Goal: Use online tool/utility: Utilize a website feature to perform a specific function

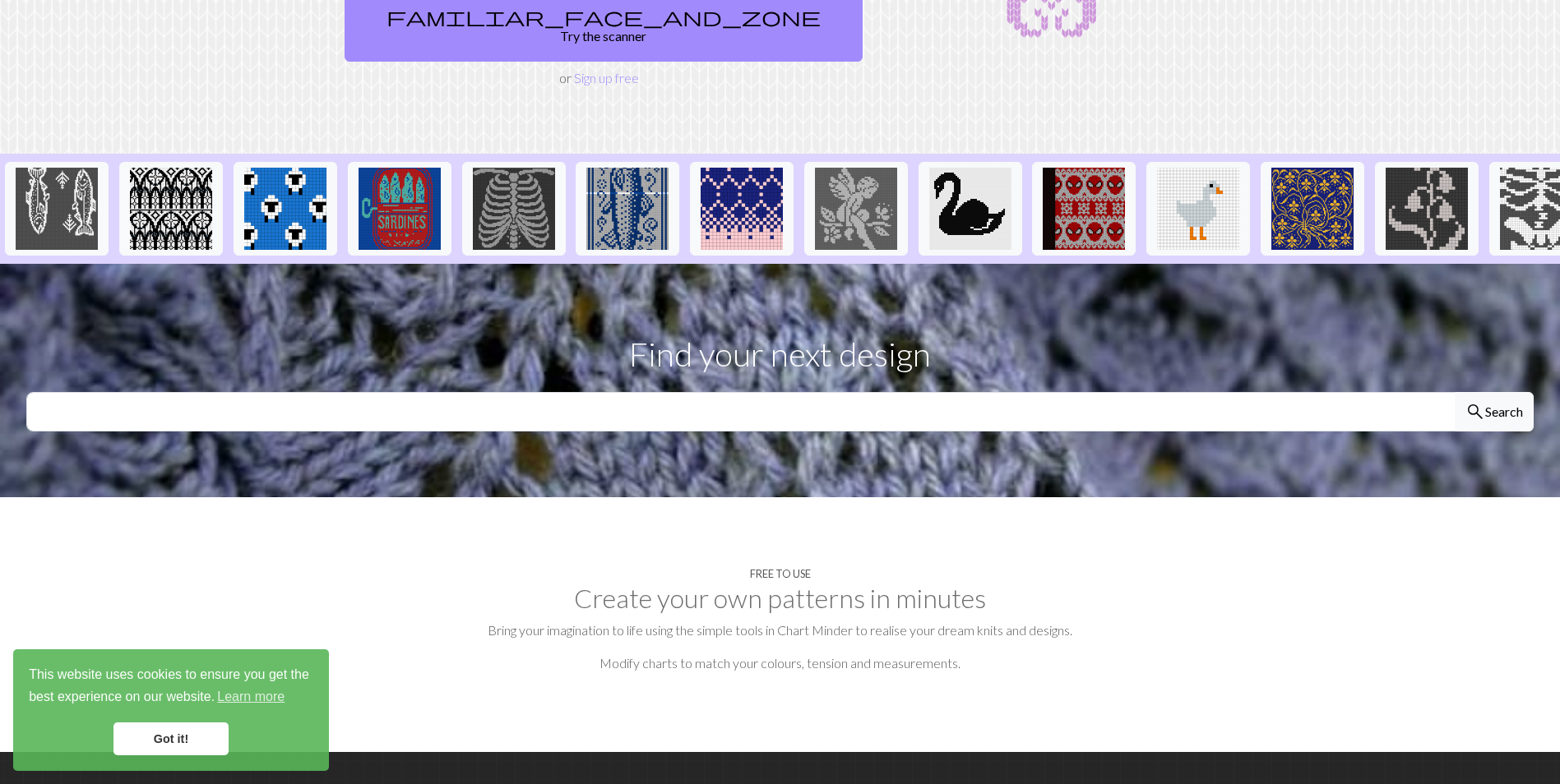
scroll to position [329, 0]
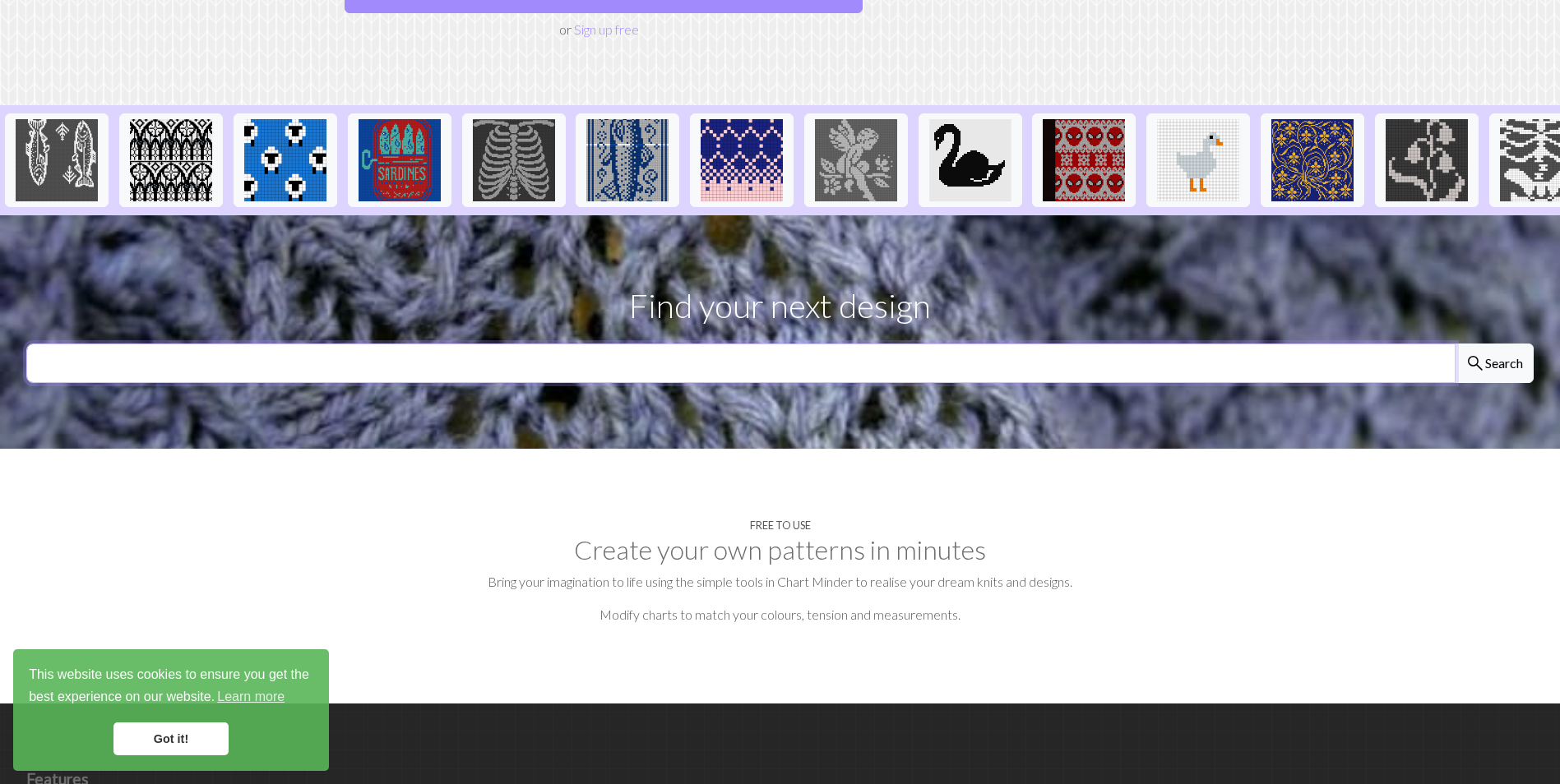
click at [794, 344] on input "text" at bounding box center [740, 364] width 1429 height 40
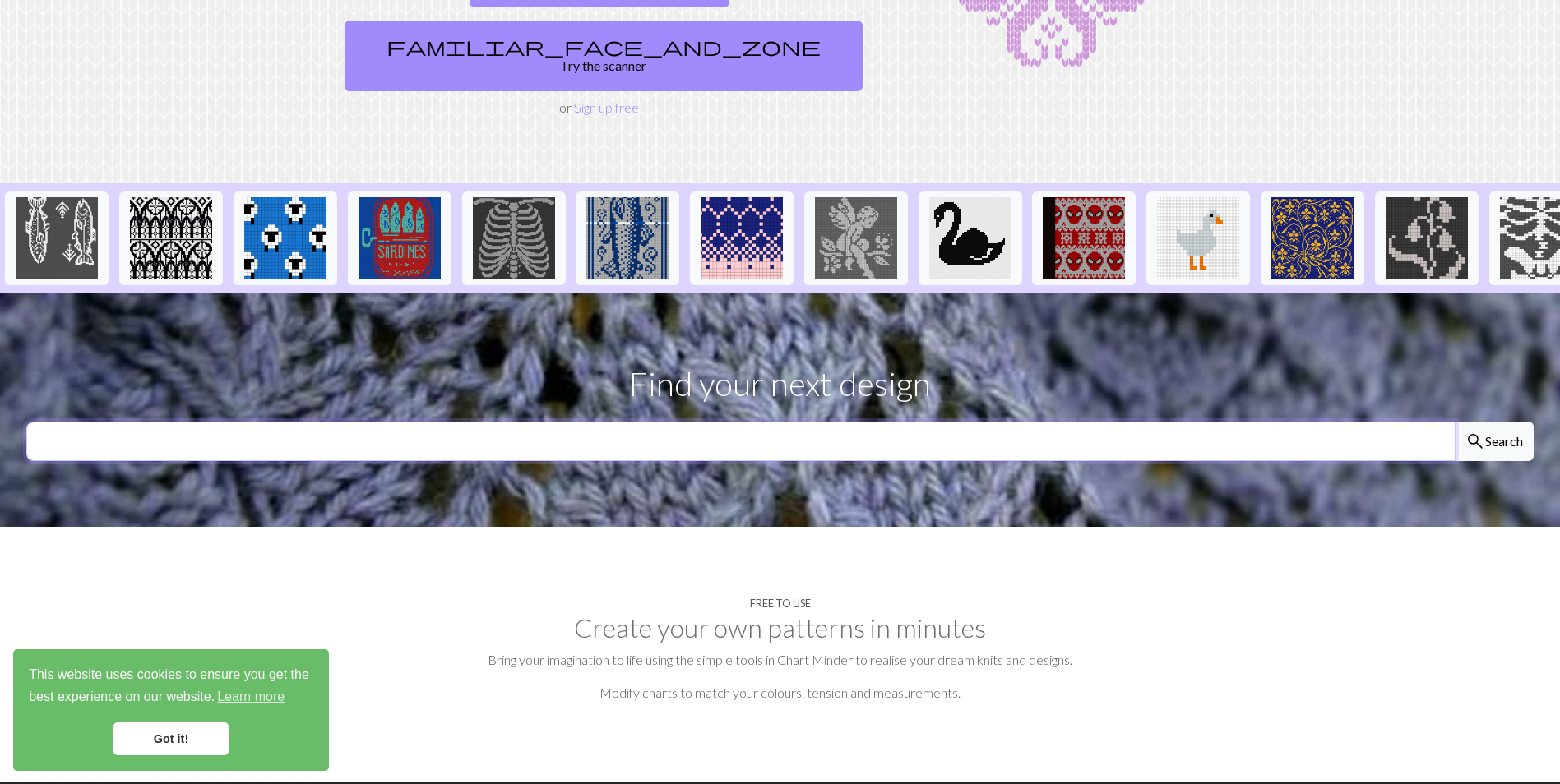
scroll to position [247, 0]
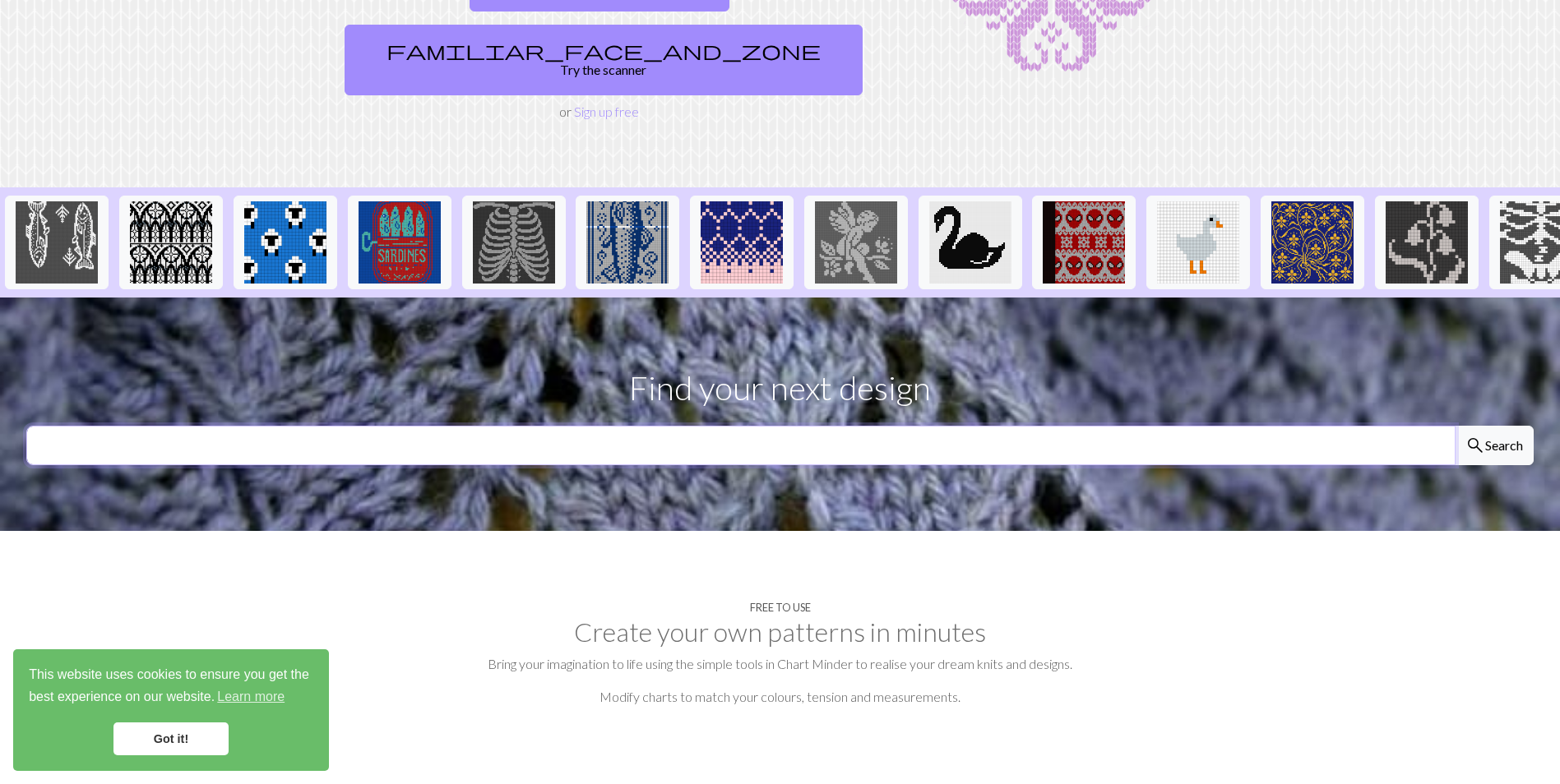
click at [762, 426] on input "text" at bounding box center [740, 446] width 1429 height 40
type input "[PERSON_NAME]"
click at [1455, 426] on button "search Search" at bounding box center [1494, 446] width 79 height 40
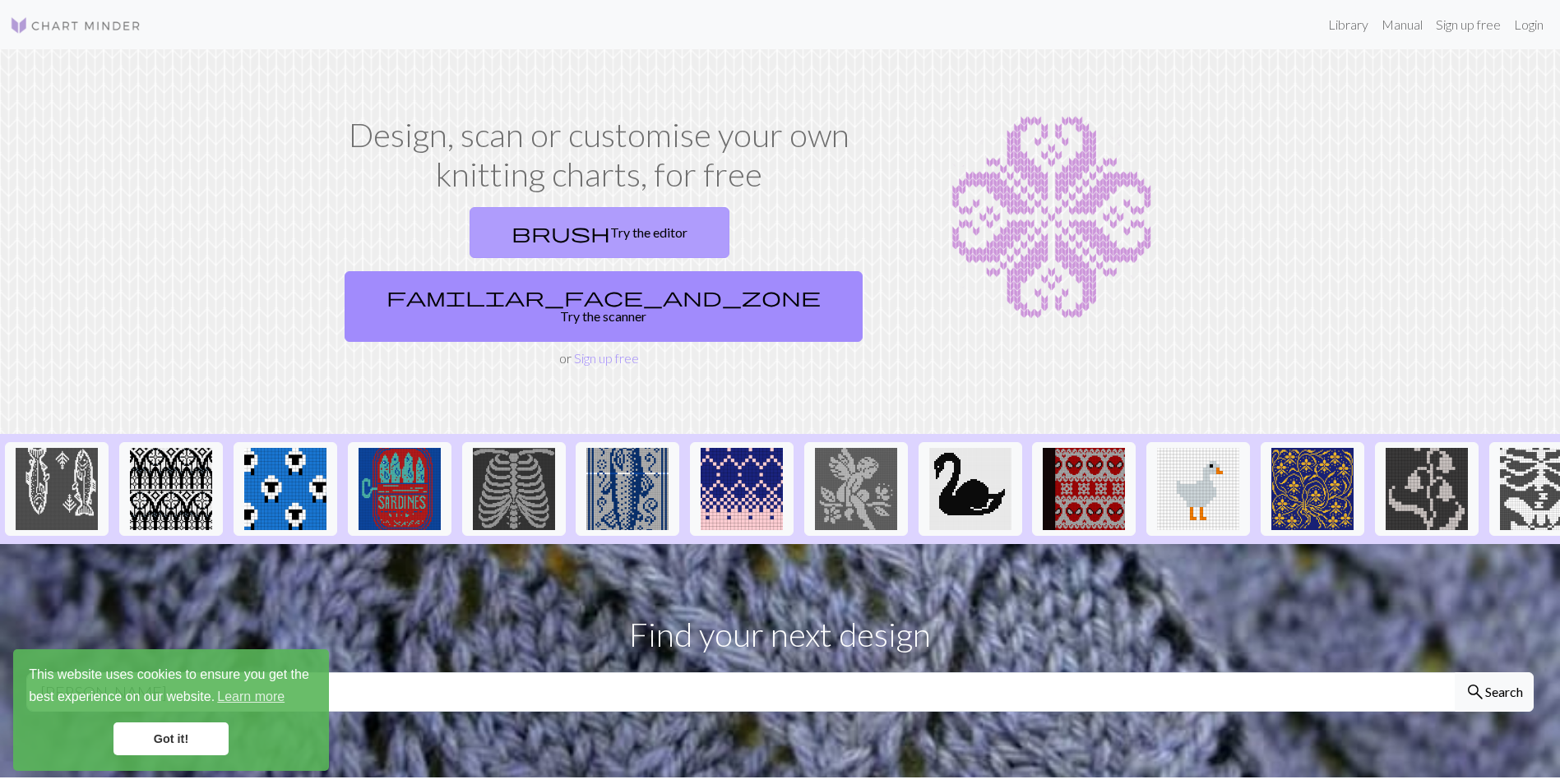
click at [508, 230] on link "brush Try the editor" at bounding box center [600, 232] width 260 height 51
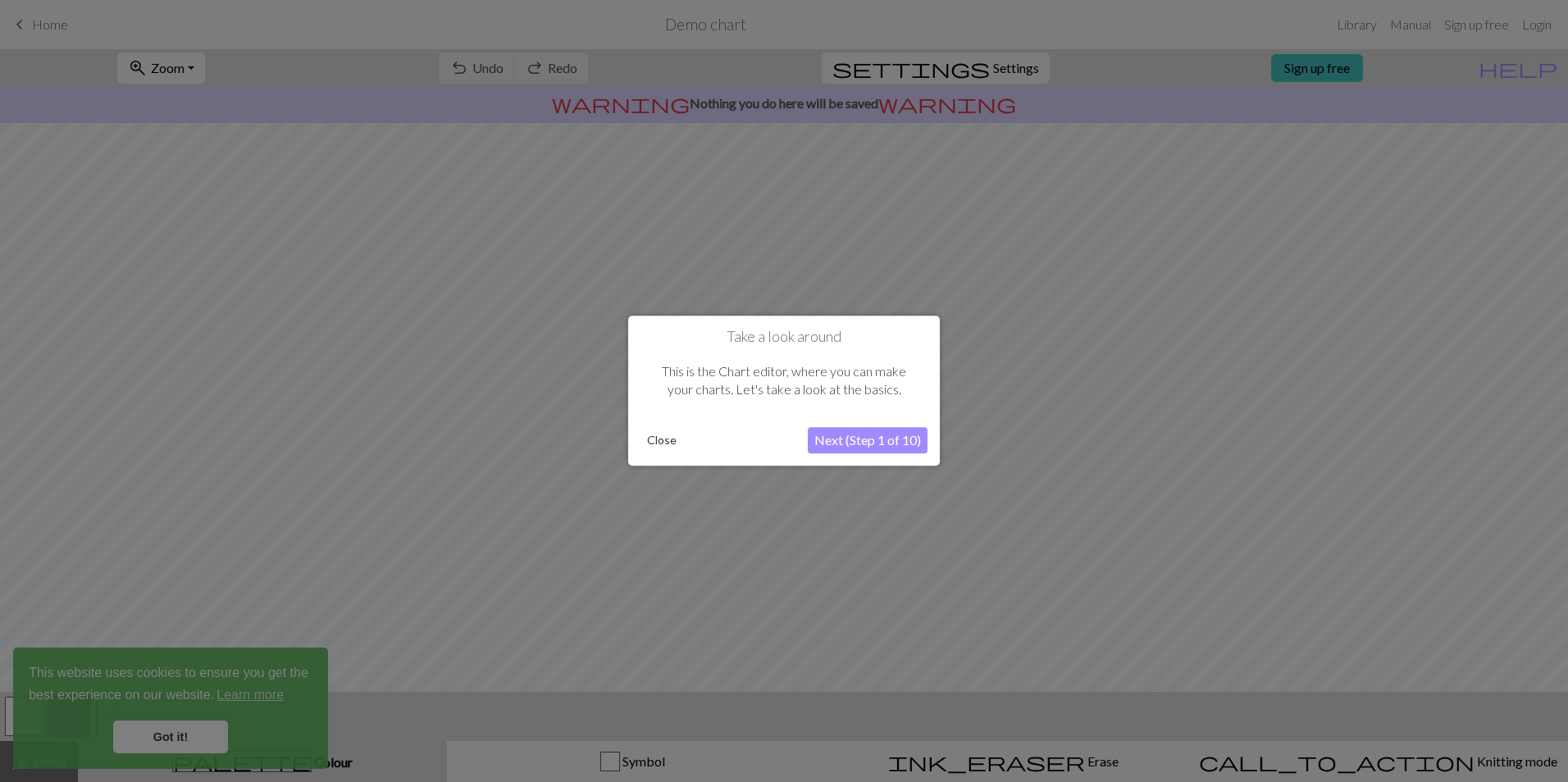
click at [844, 437] on button "Next (Step 1 of 10)" at bounding box center [868, 441] width 119 height 26
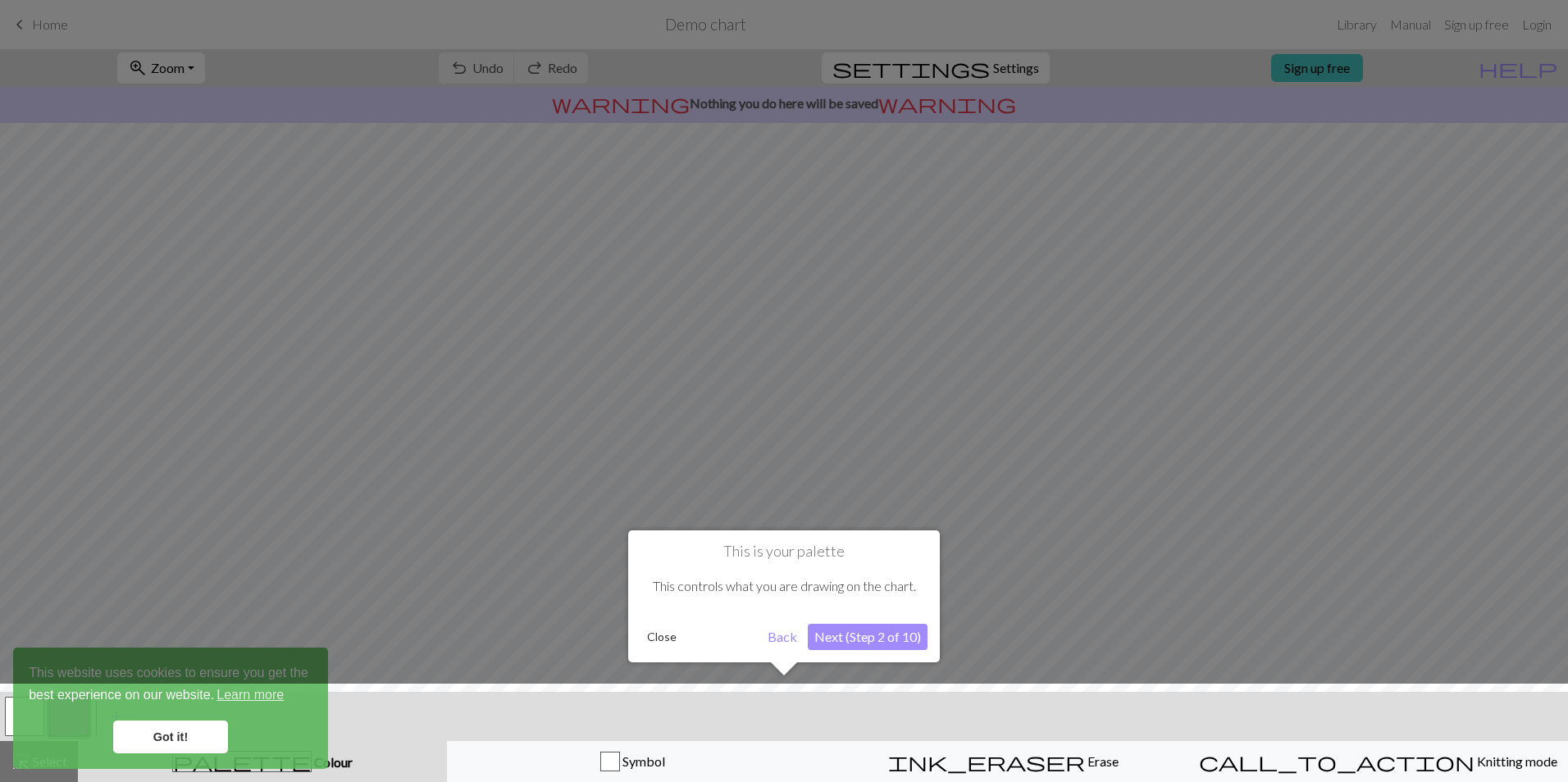
click at [858, 641] on button "Next (Step 2 of 10)" at bounding box center [868, 637] width 119 height 26
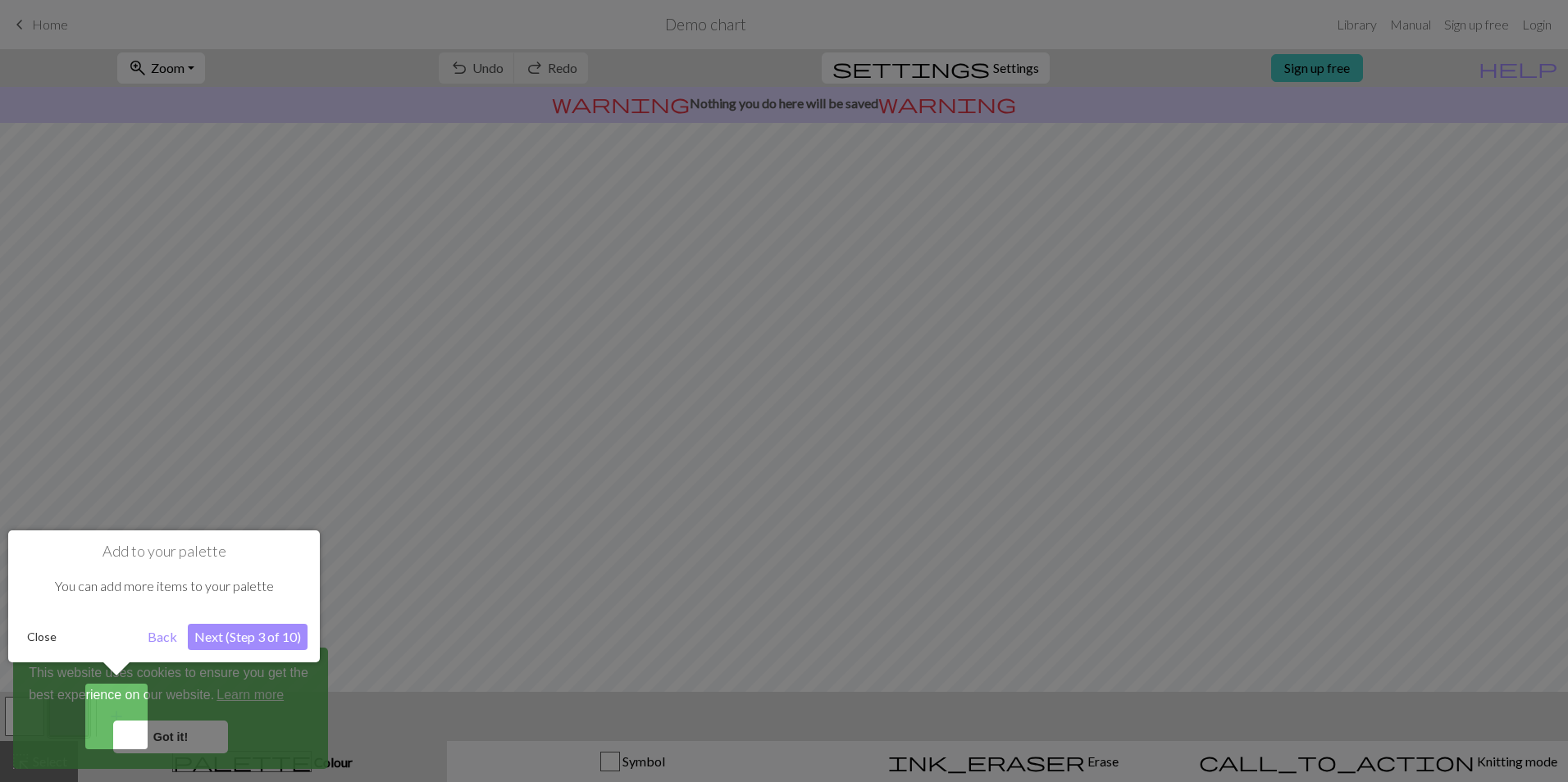
click at [251, 636] on button "Next (Step 3 of 10)" at bounding box center [247, 637] width 119 height 26
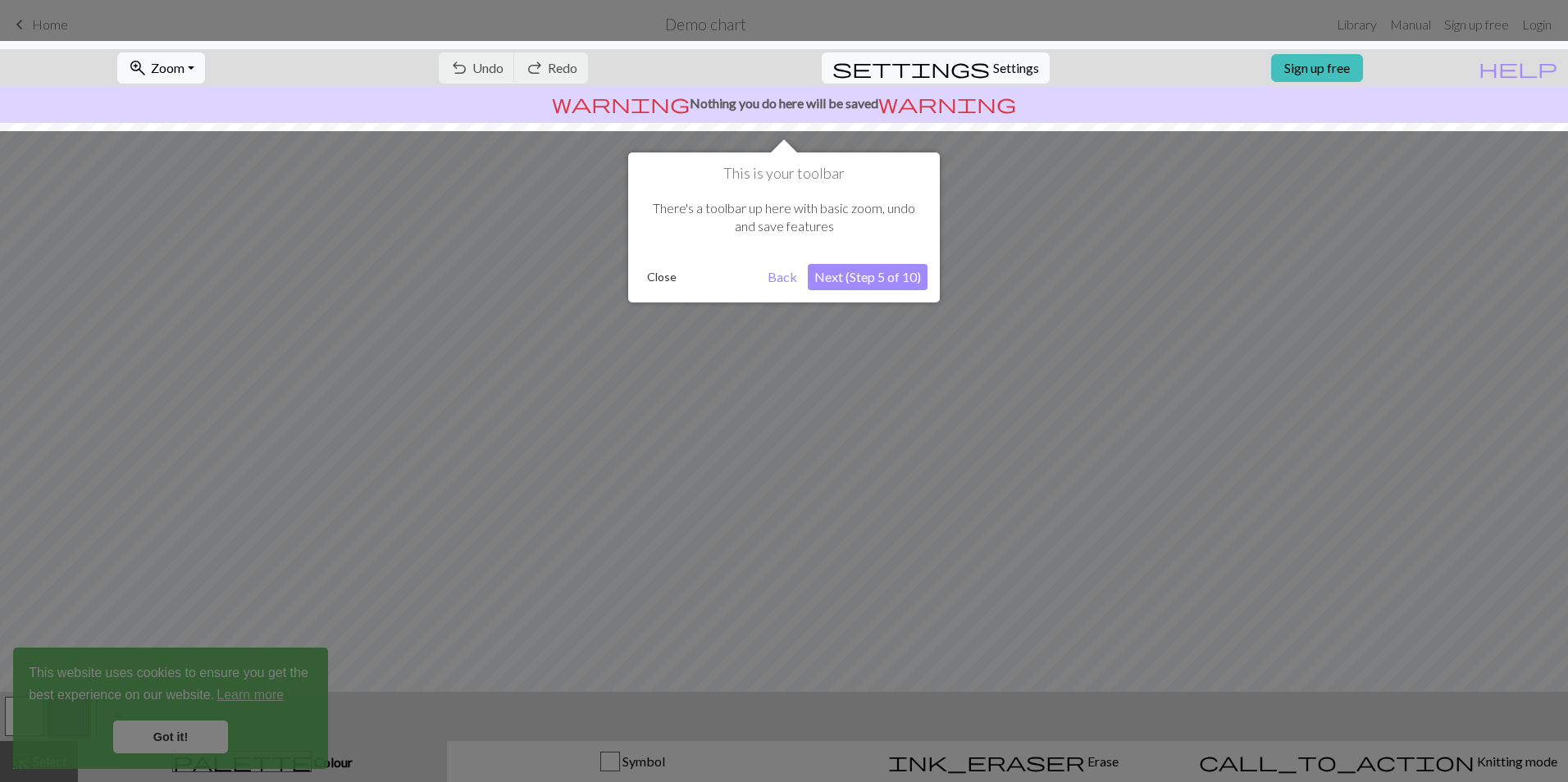
click at [860, 278] on button "Next (Step 5 of 10)" at bounding box center [868, 277] width 119 height 26
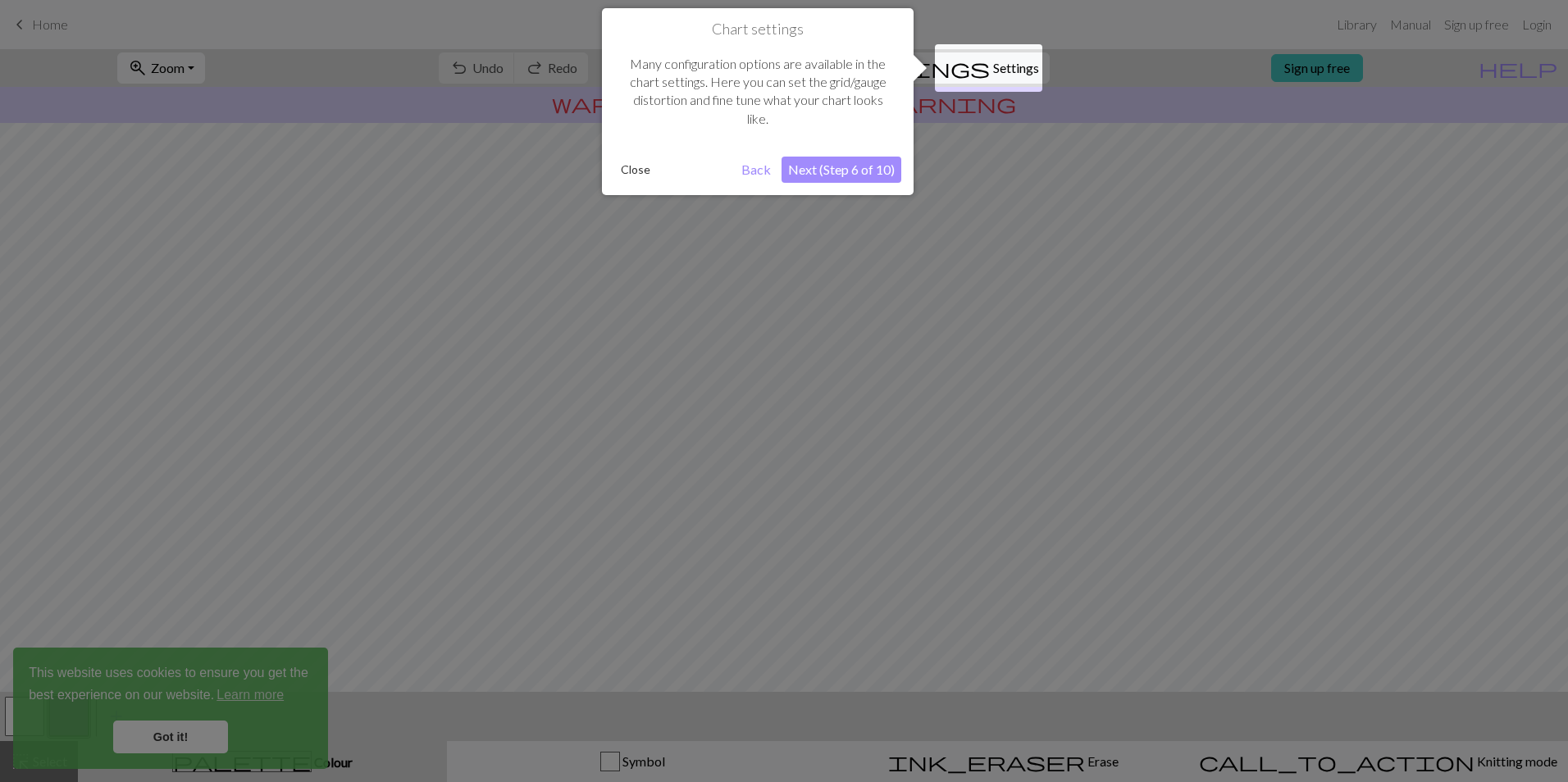
click at [641, 174] on button "Close" at bounding box center [635, 169] width 42 height 24
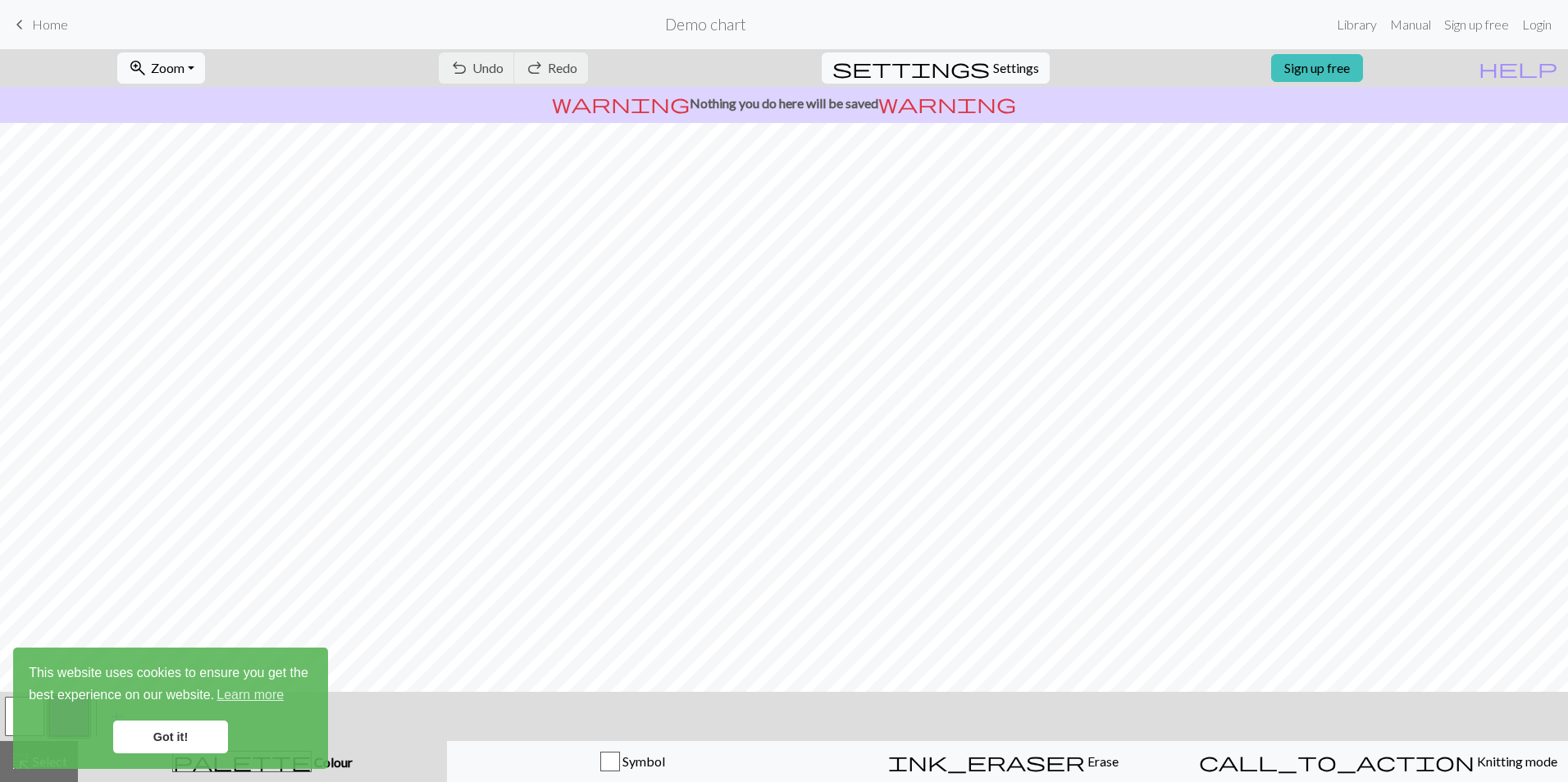
click at [198, 735] on link "Got it!" at bounding box center [171, 737] width 115 height 33
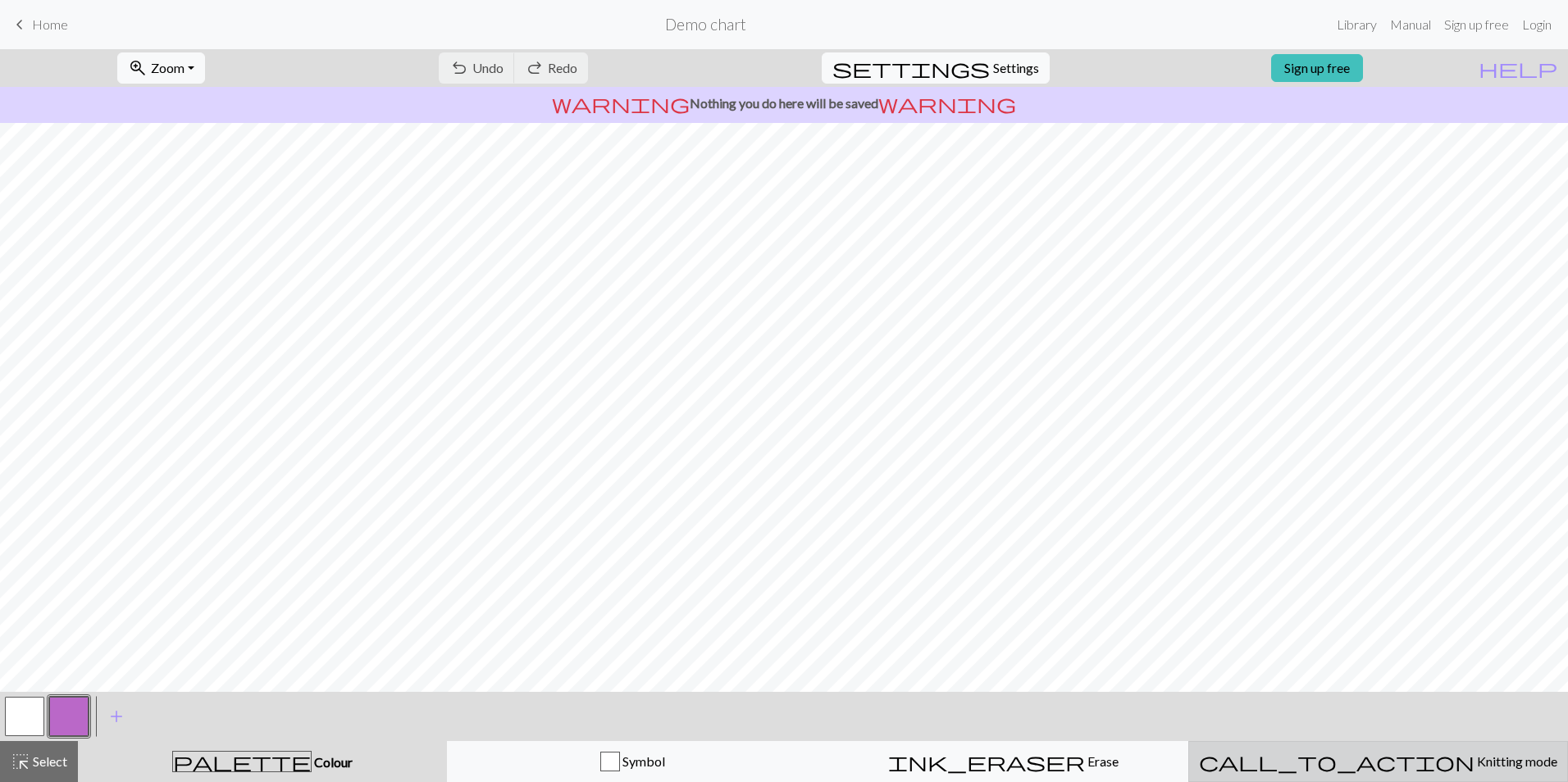
click at [1475, 757] on span "Knitting mode" at bounding box center [1516, 760] width 83 height 15
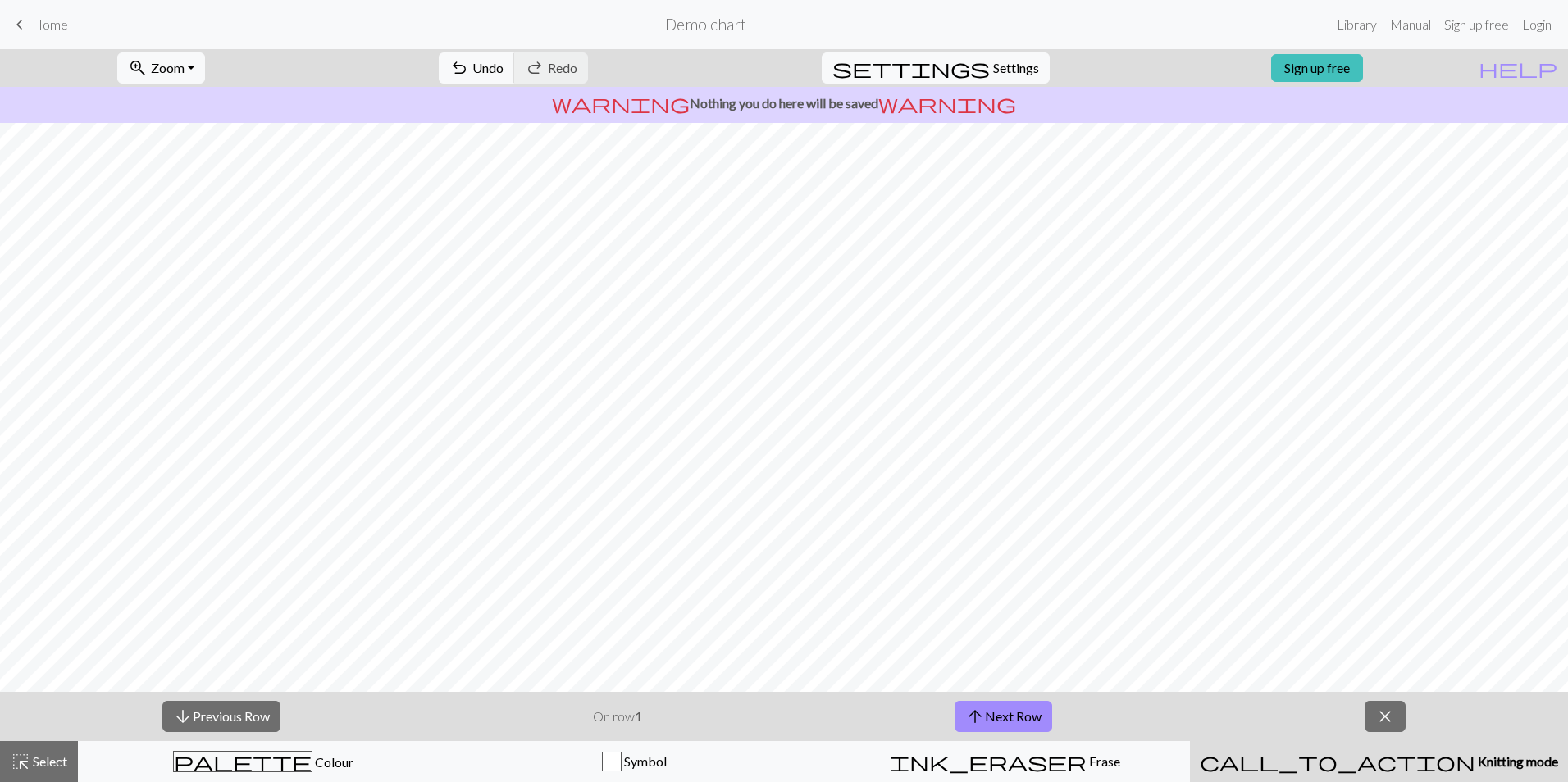
click at [639, 722] on strong "1" at bounding box center [639, 716] width 7 height 15
click at [982, 715] on span "arrow_upward" at bounding box center [975, 716] width 20 height 23
click at [1388, 716] on span "close" at bounding box center [1386, 716] width 20 height 23
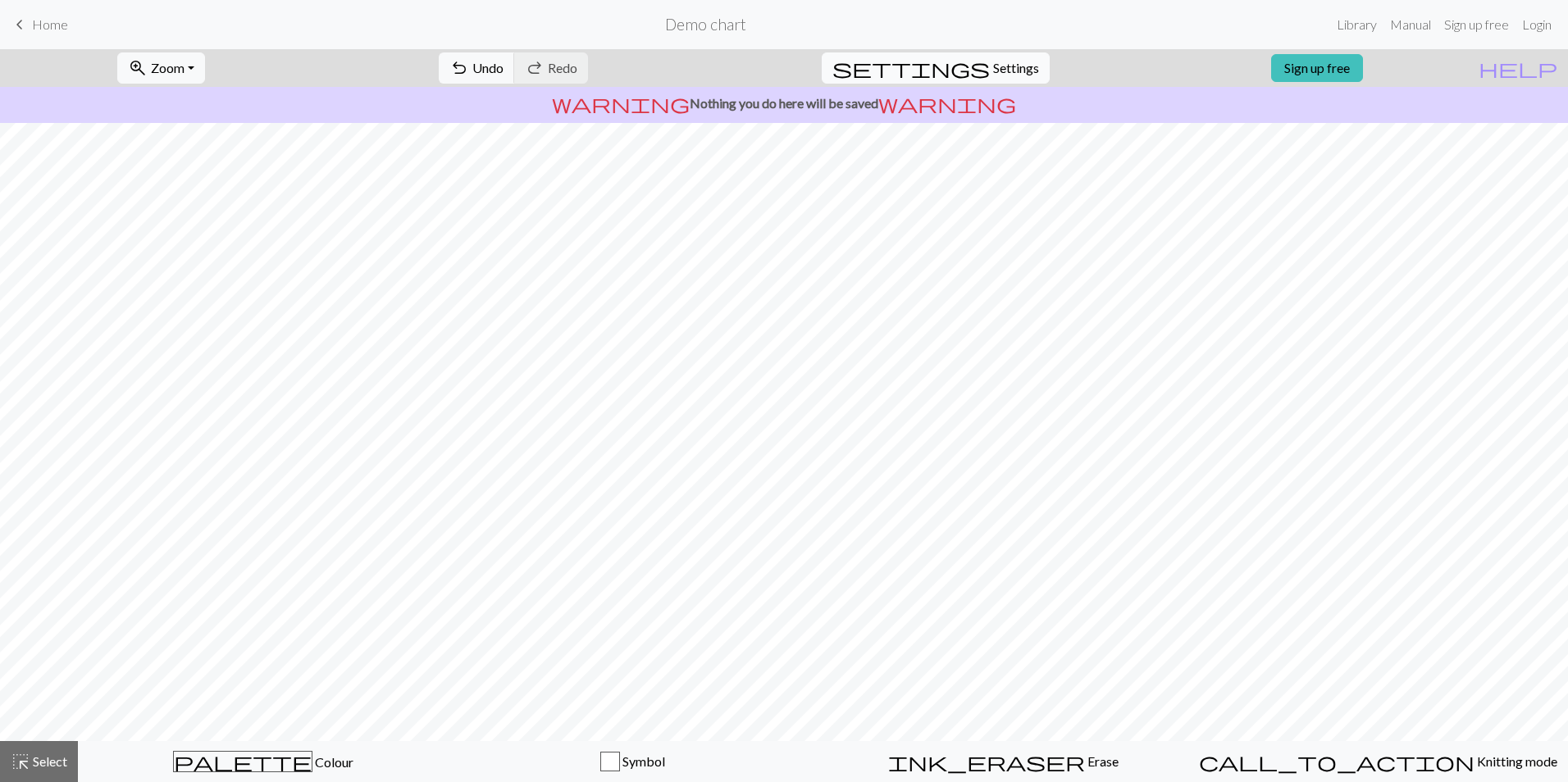
click at [1024, 72] on span "Settings" at bounding box center [1016, 68] width 46 height 20
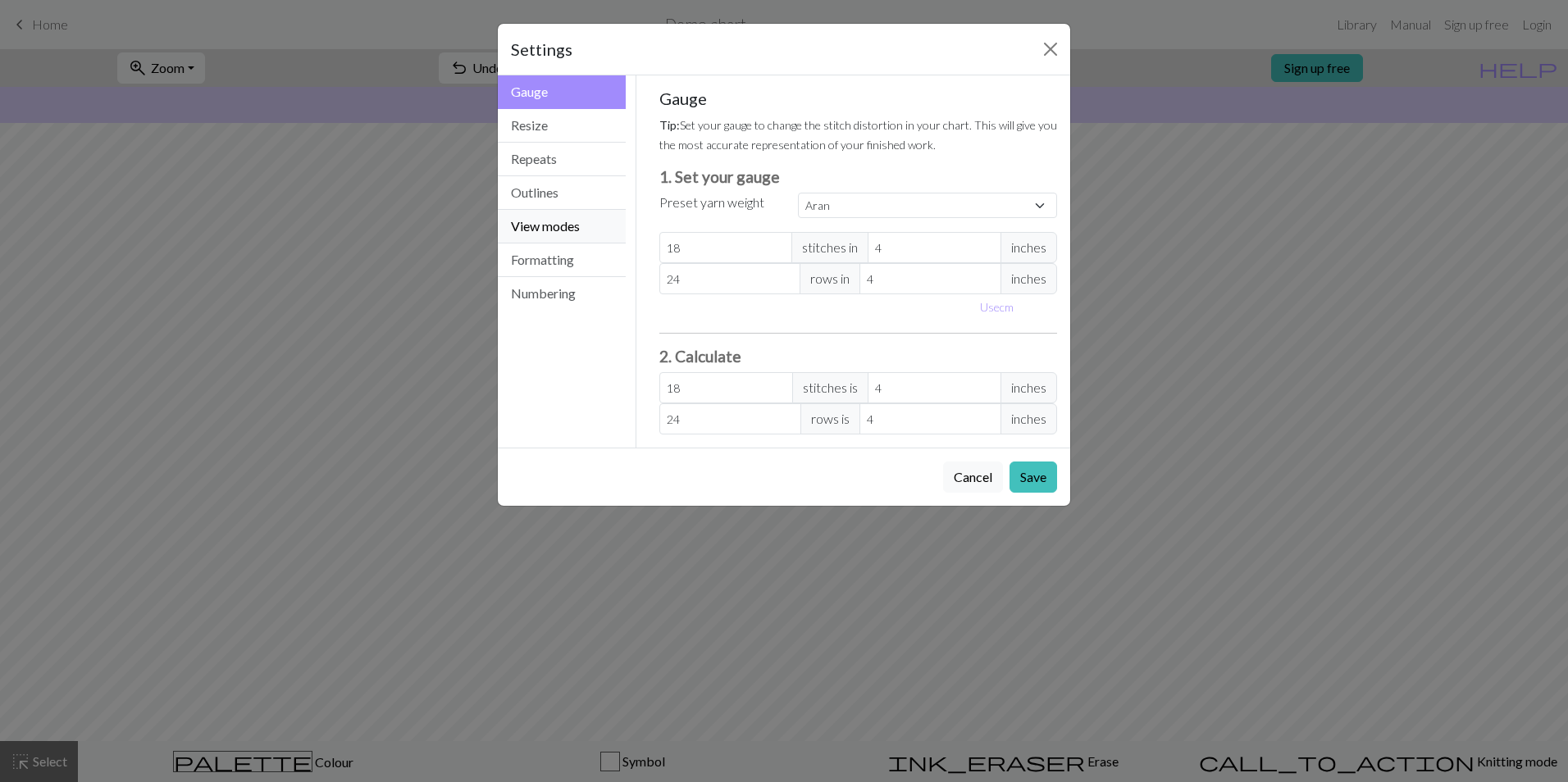
click at [554, 233] on button "View modes" at bounding box center [561, 226] width 128 height 33
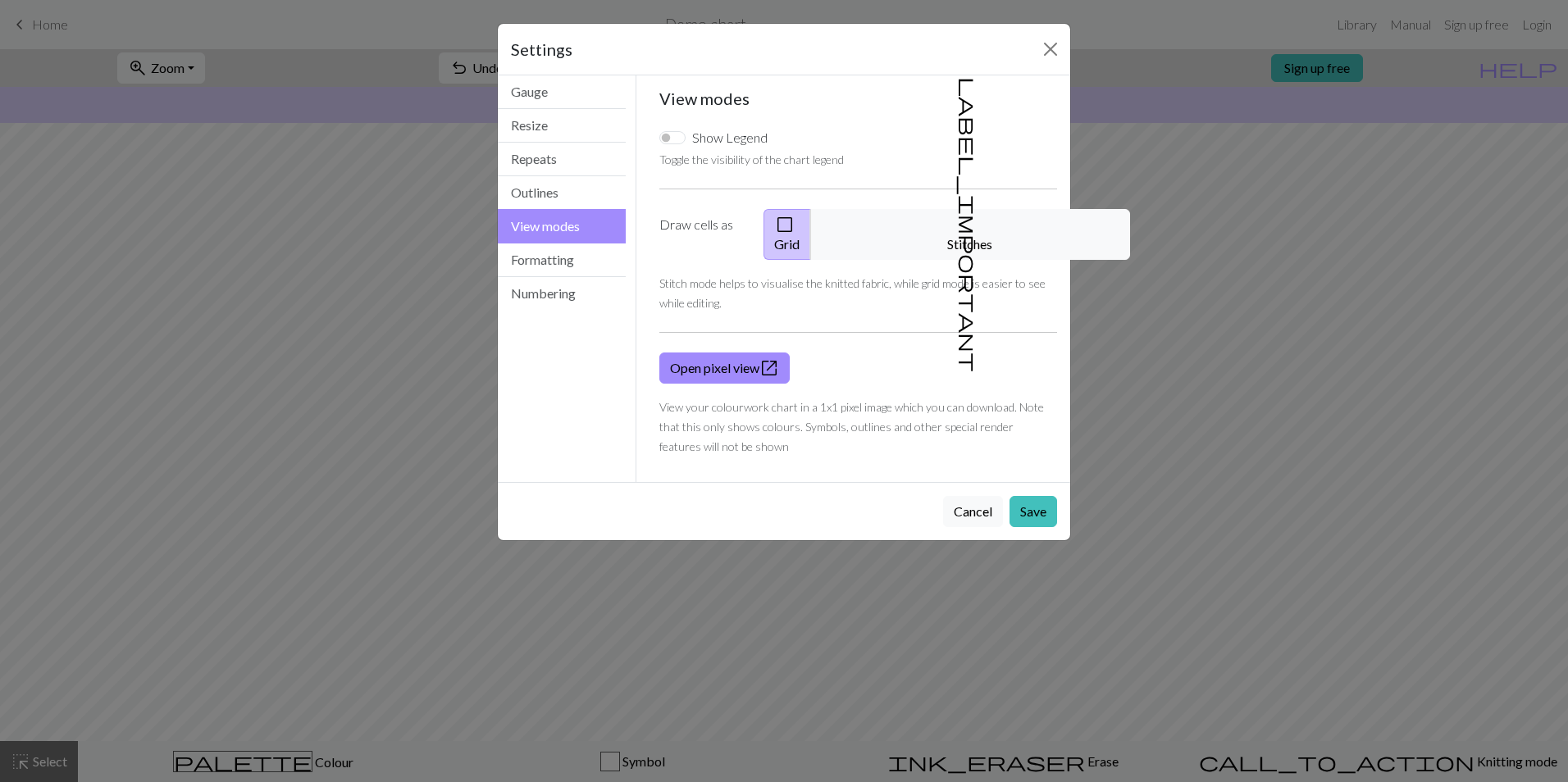
click at [795, 225] on span "check_box_outline_blank" at bounding box center [785, 224] width 20 height 23
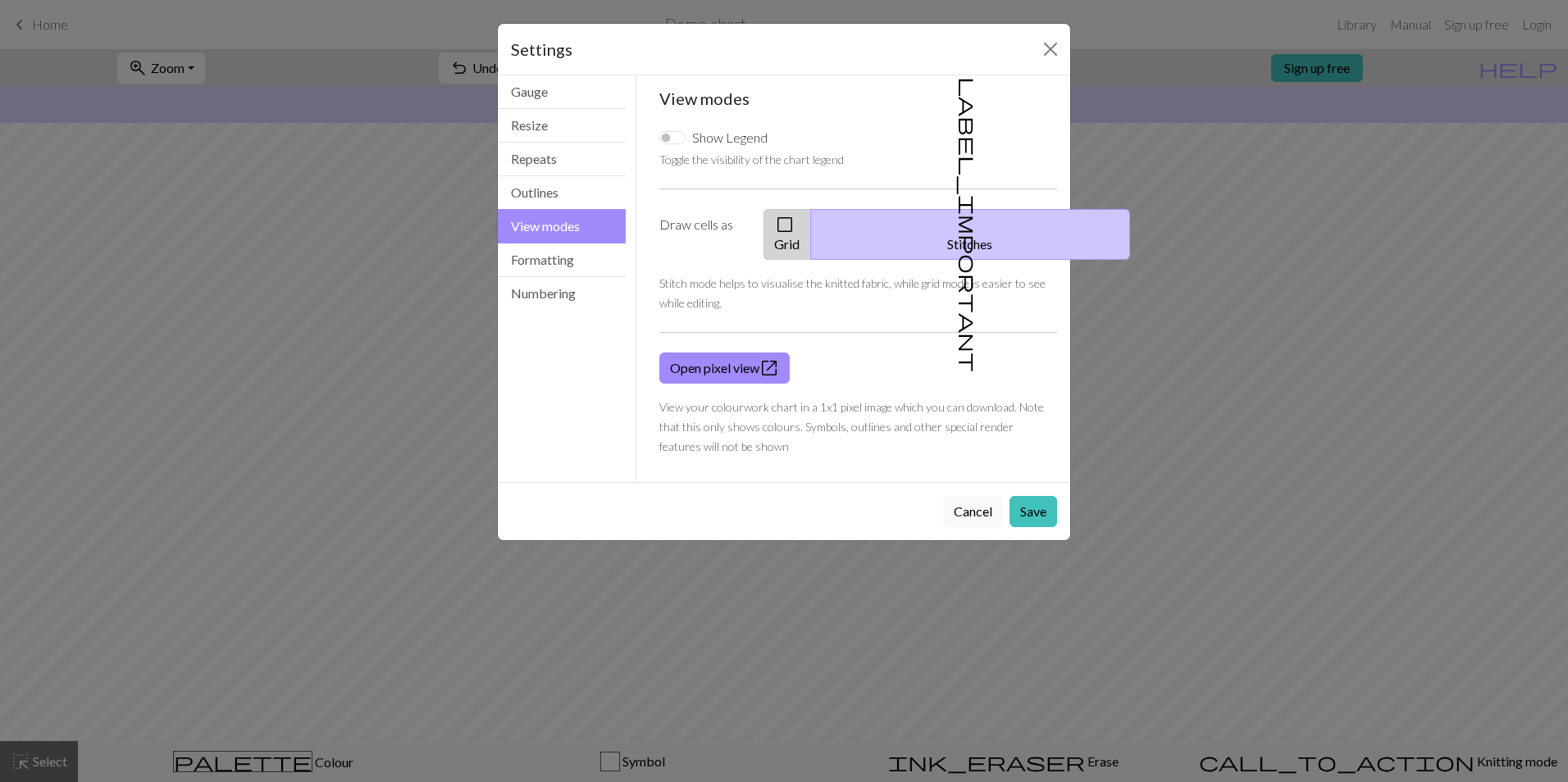
click at [795, 224] on span "check_box_outline_blank" at bounding box center [785, 224] width 20 height 23
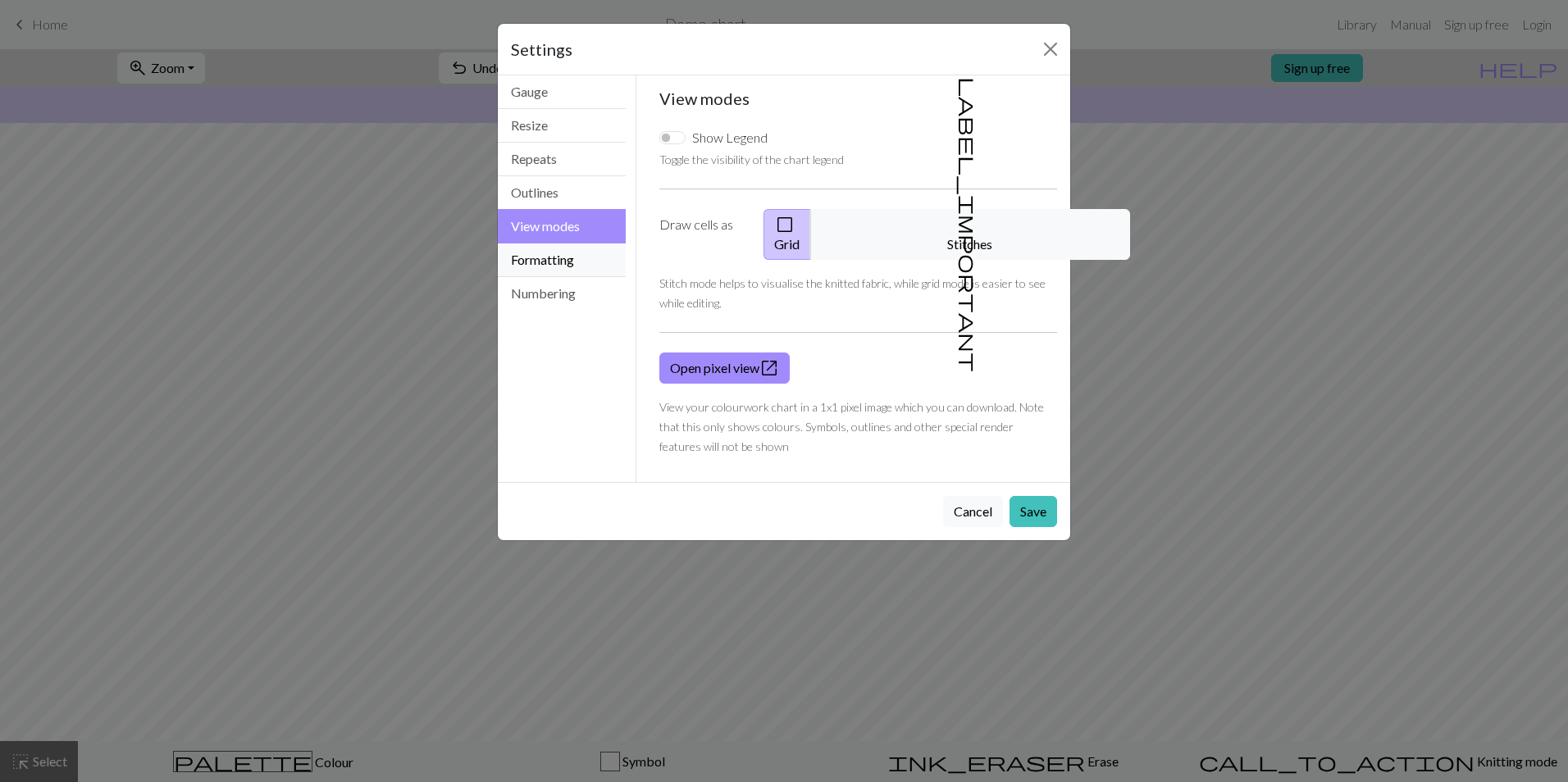
click at [576, 265] on button "Formatting" at bounding box center [561, 259] width 128 height 33
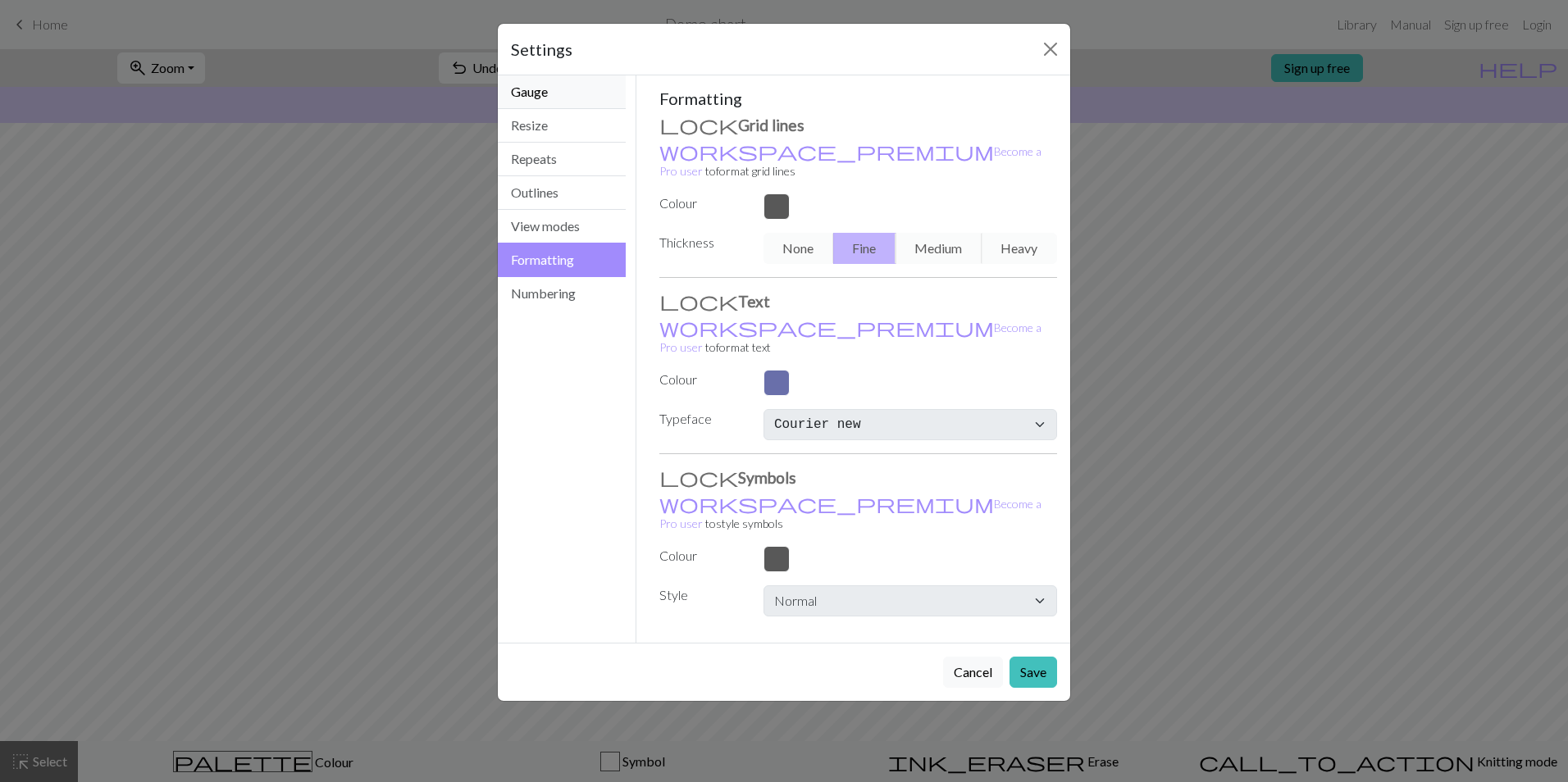
click at [530, 93] on button "Gauge" at bounding box center [561, 92] width 128 height 33
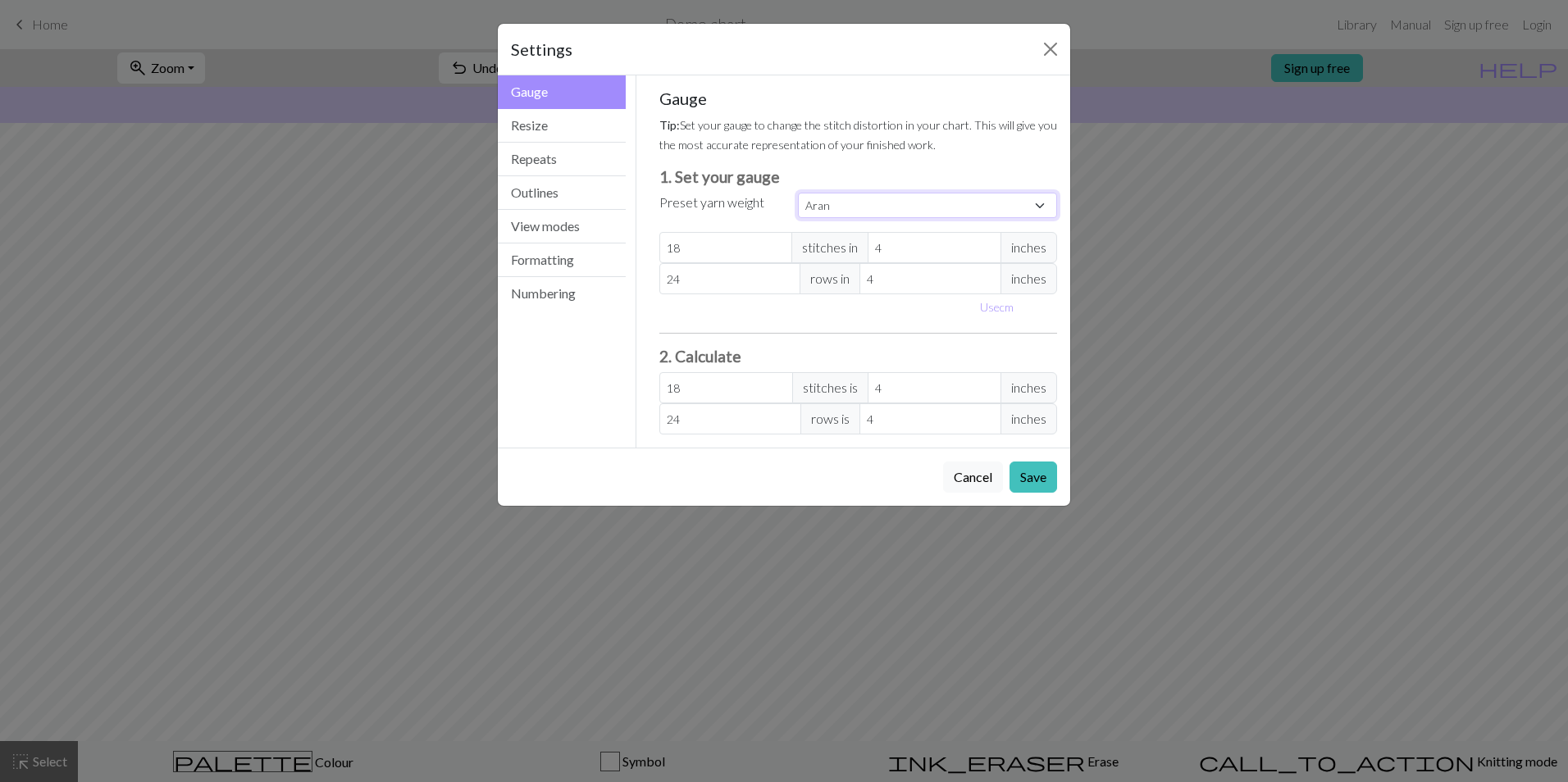
click at [885, 209] on select "Custom Square Lace Light Fingering Fingering Sport Double knit Worsted Aran Bul…" at bounding box center [928, 206] width 260 height 25
select select "worsted"
click at [798, 193] on select "Custom Square Lace Light Fingering Fingering Sport Double knit Worsted Aran Bul…" at bounding box center [928, 206] width 260 height 25
type input "20"
type input "26"
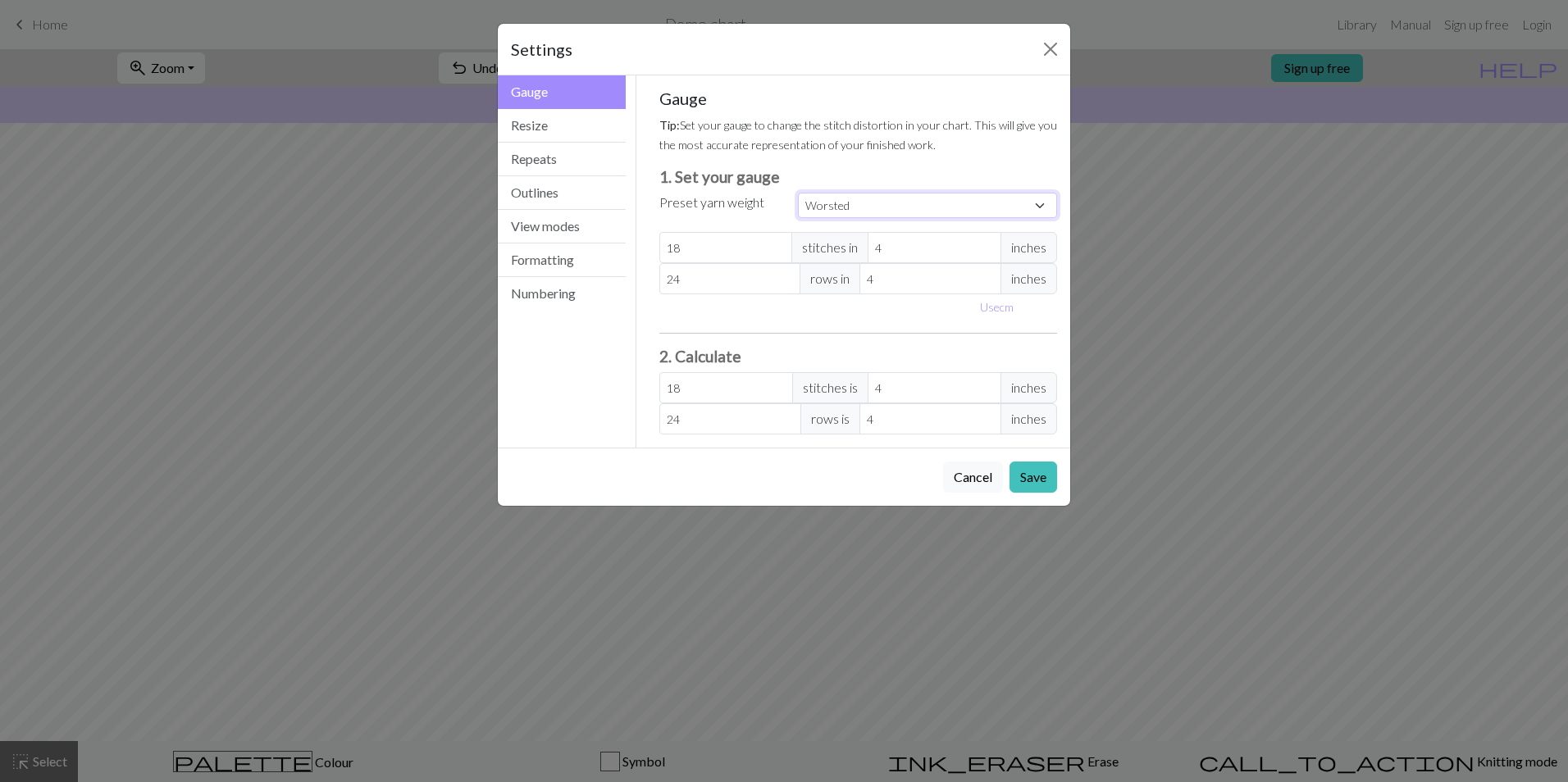
type input "20"
type input "26"
click at [539, 118] on button "Resize" at bounding box center [561, 125] width 128 height 33
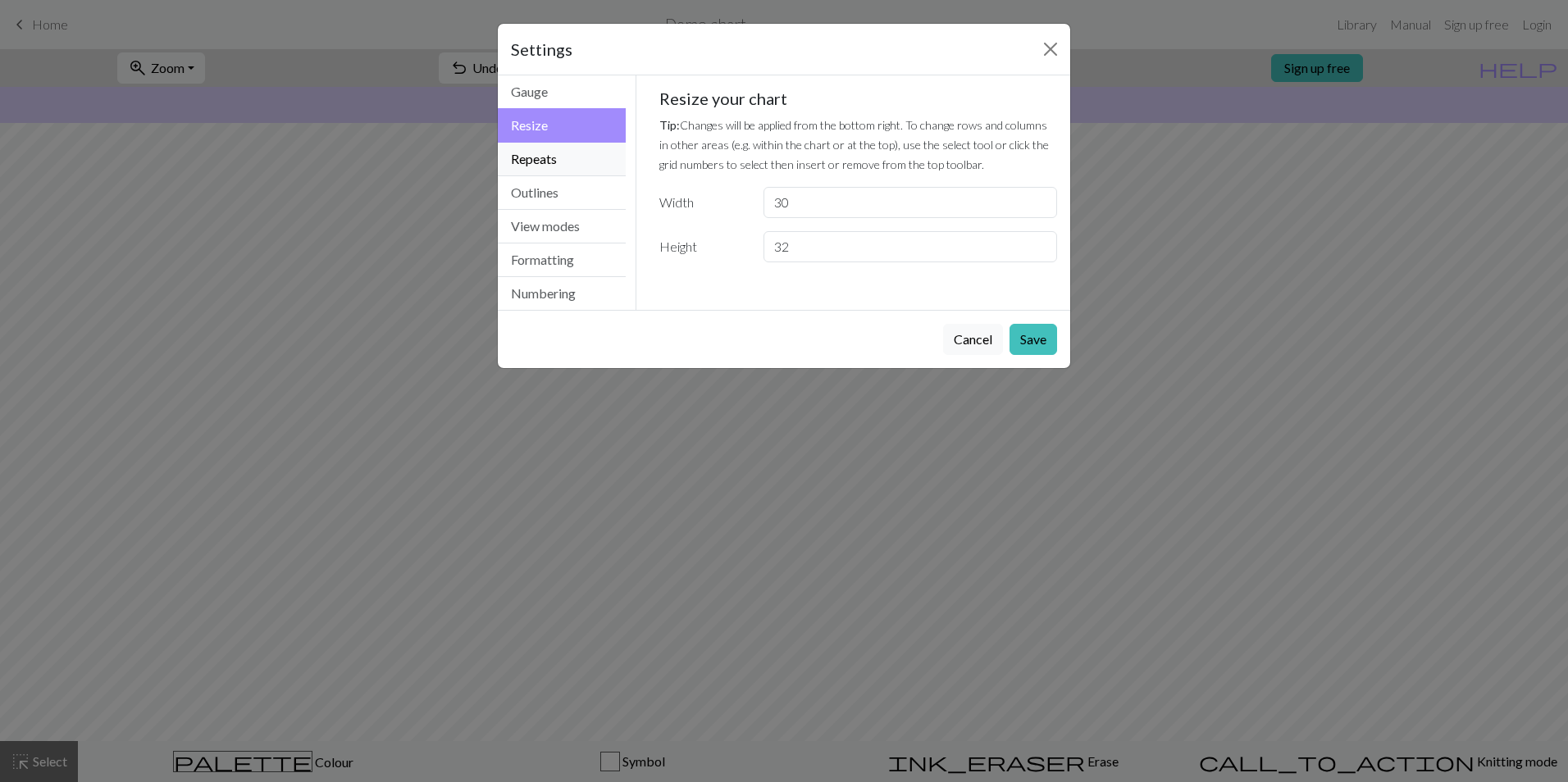
click at [544, 156] on button "Repeats" at bounding box center [561, 159] width 128 height 33
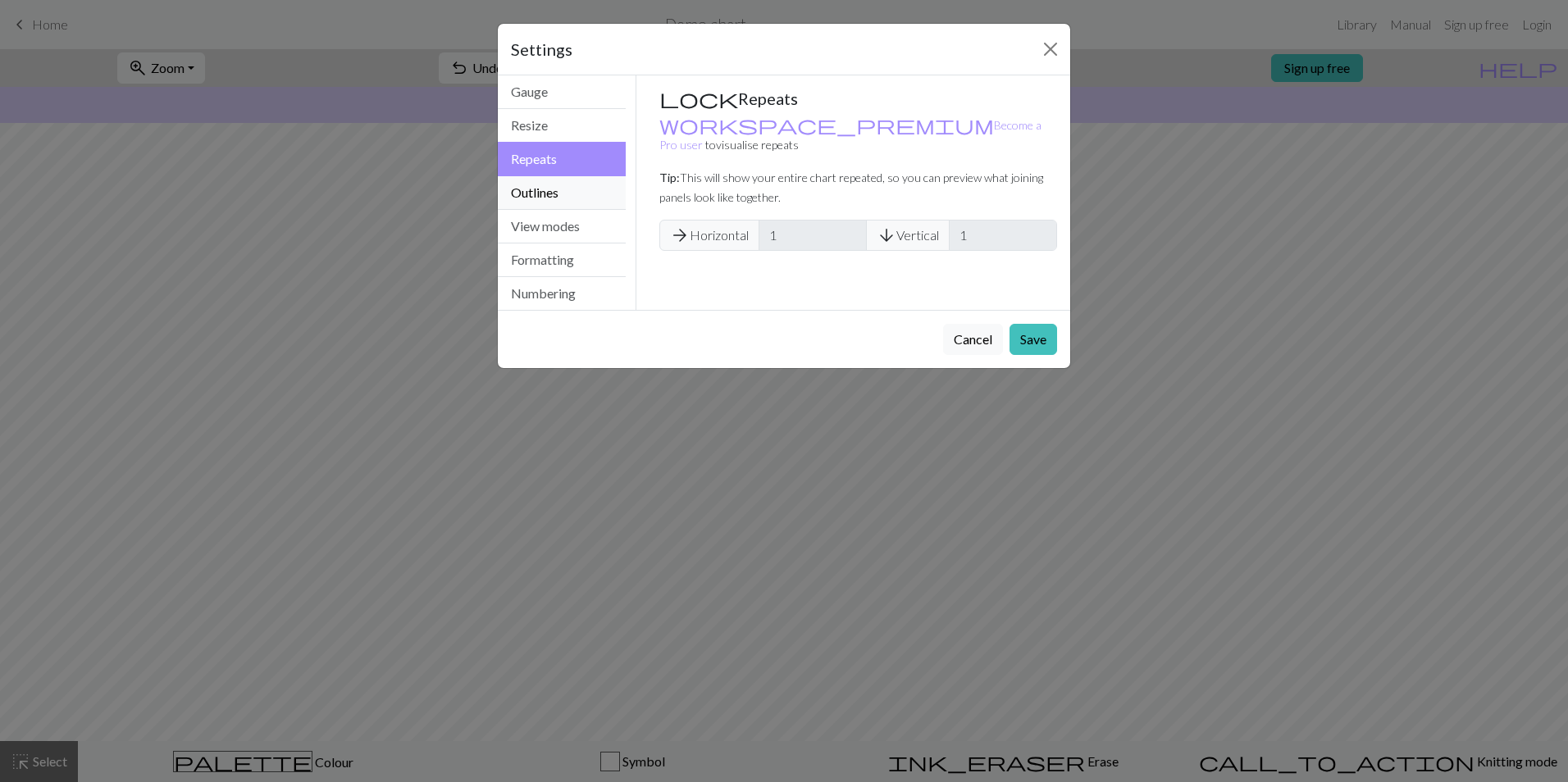
click at [553, 185] on button "Outlines" at bounding box center [561, 192] width 128 height 33
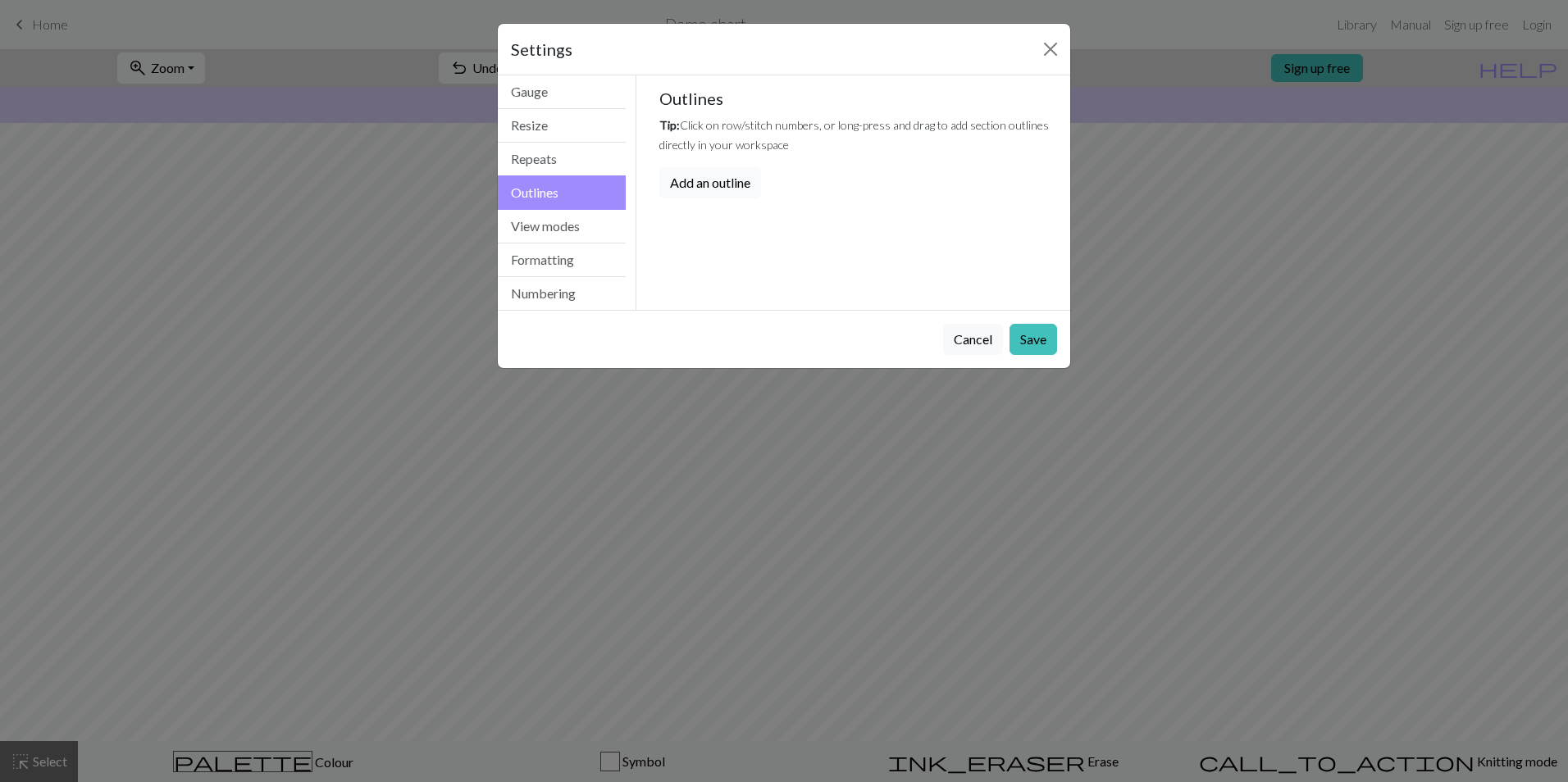
click at [722, 181] on button "Add an outline" at bounding box center [709, 182] width 101 height 31
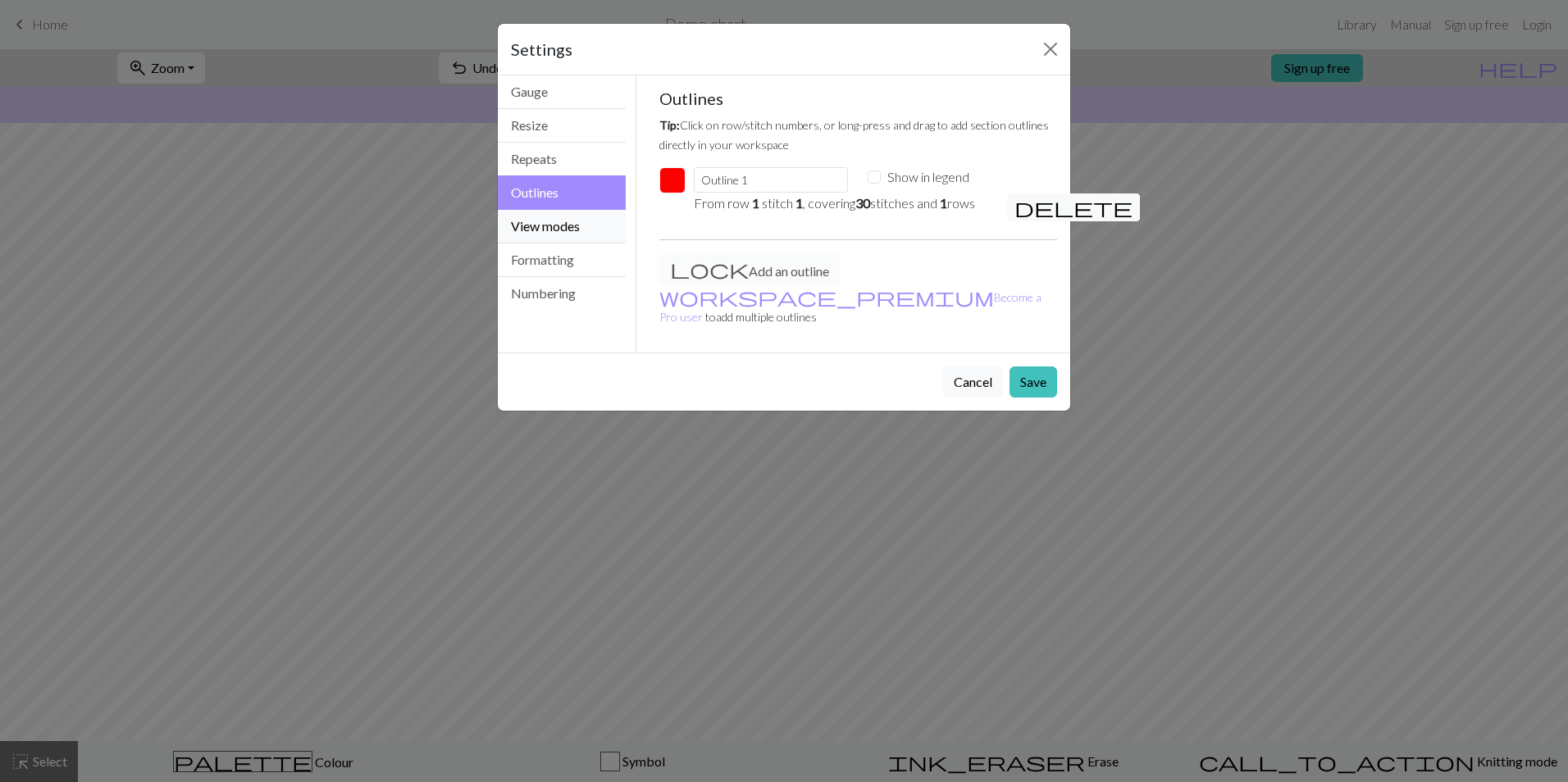
click at [588, 218] on button "View modes" at bounding box center [561, 226] width 128 height 33
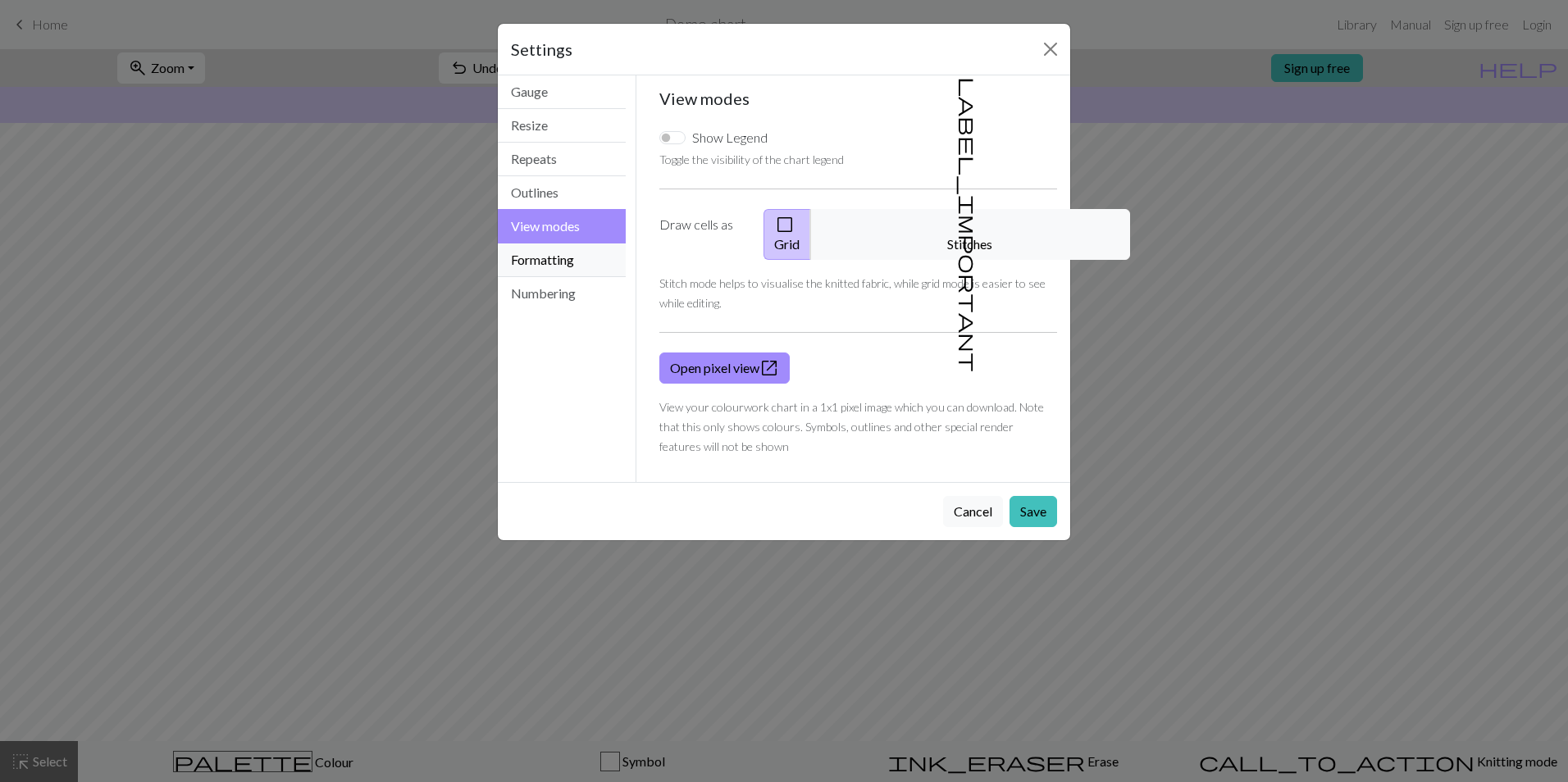
click at [582, 260] on button "Formatting" at bounding box center [561, 259] width 128 height 33
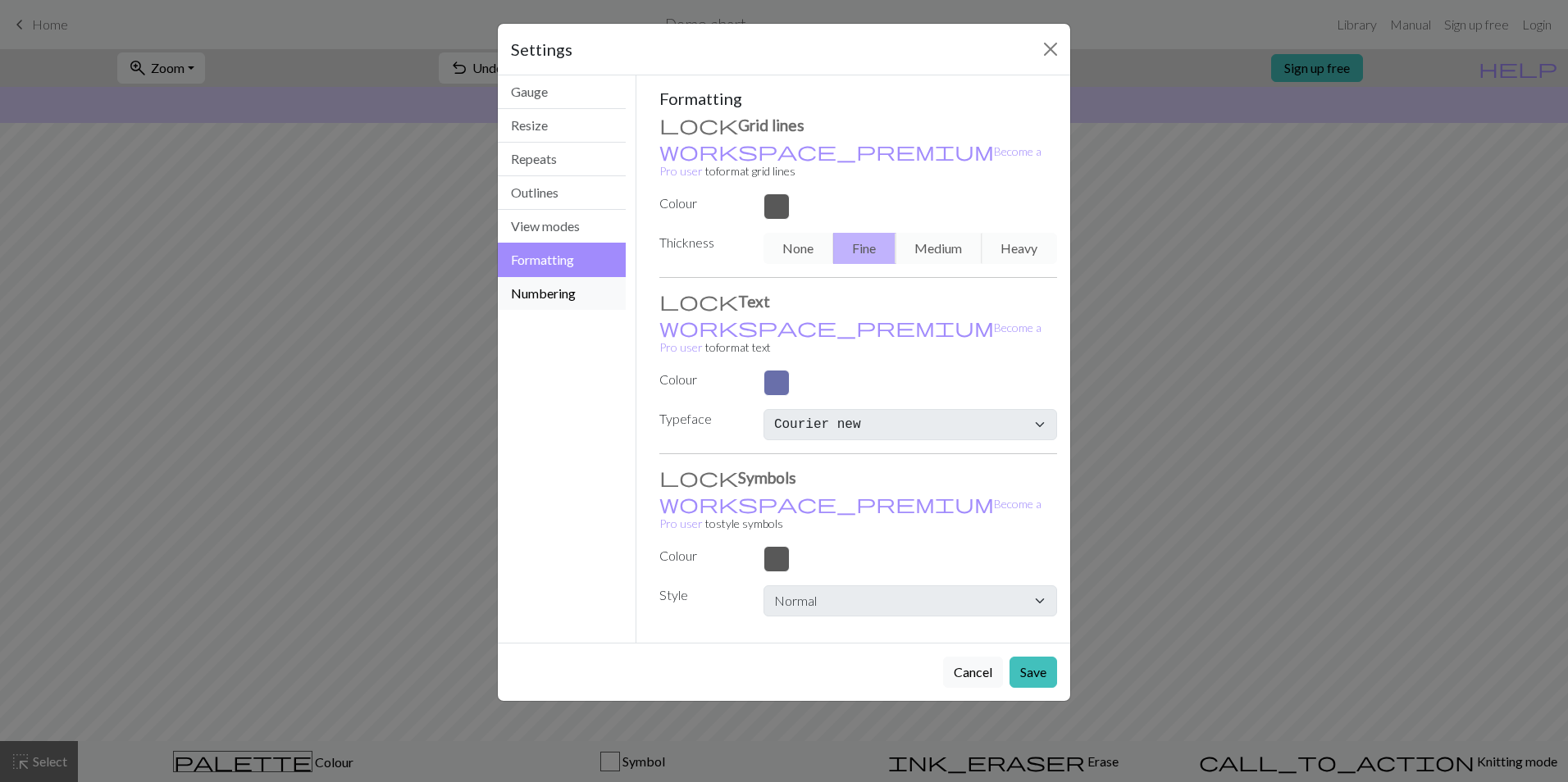
click at [570, 286] on button "Numbering" at bounding box center [561, 294] width 128 height 33
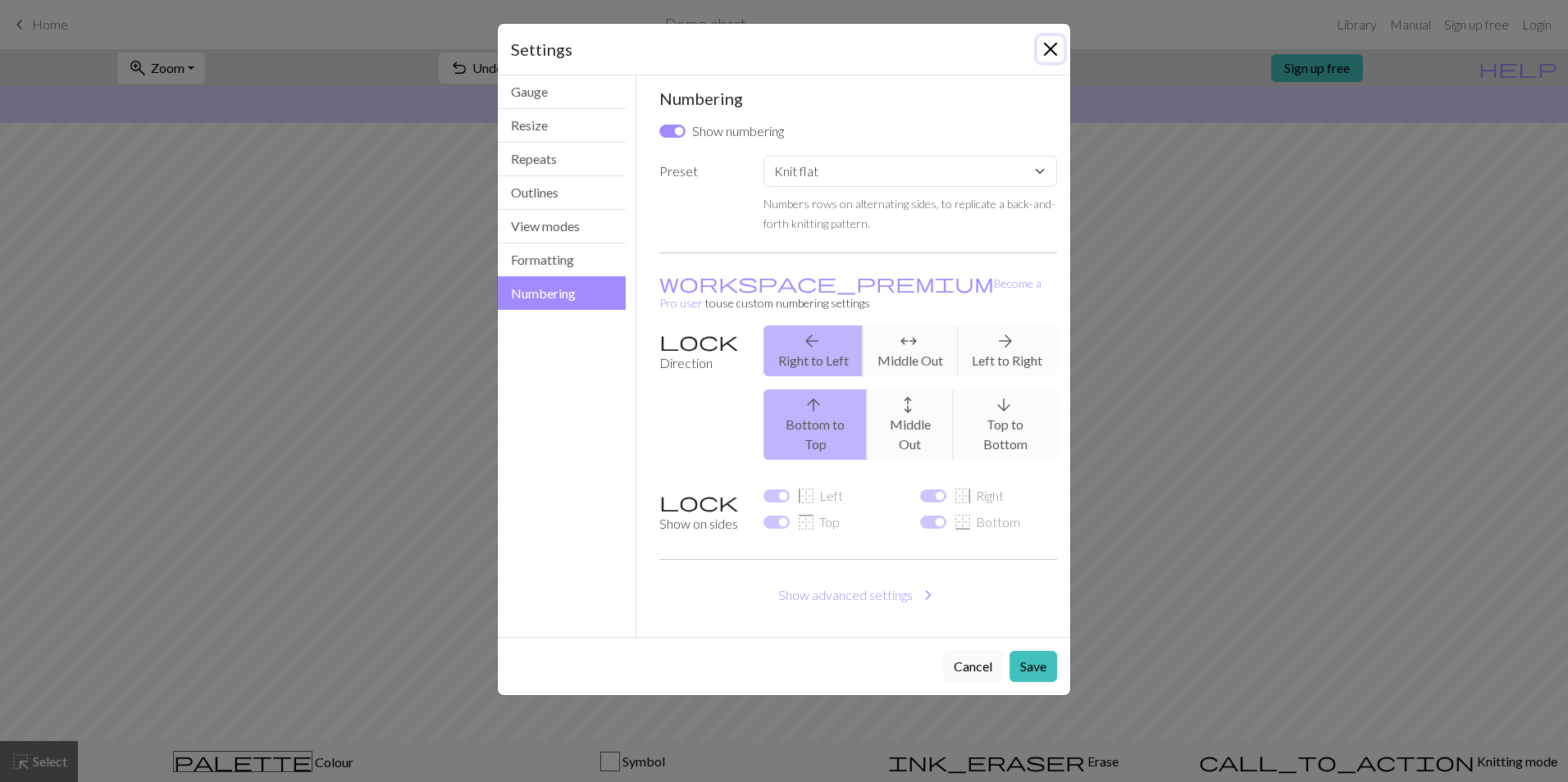
click at [1057, 46] on button "Close" at bounding box center [1050, 48] width 26 height 26
